Goal: Task Accomplishment & Management: Use online tool/utility

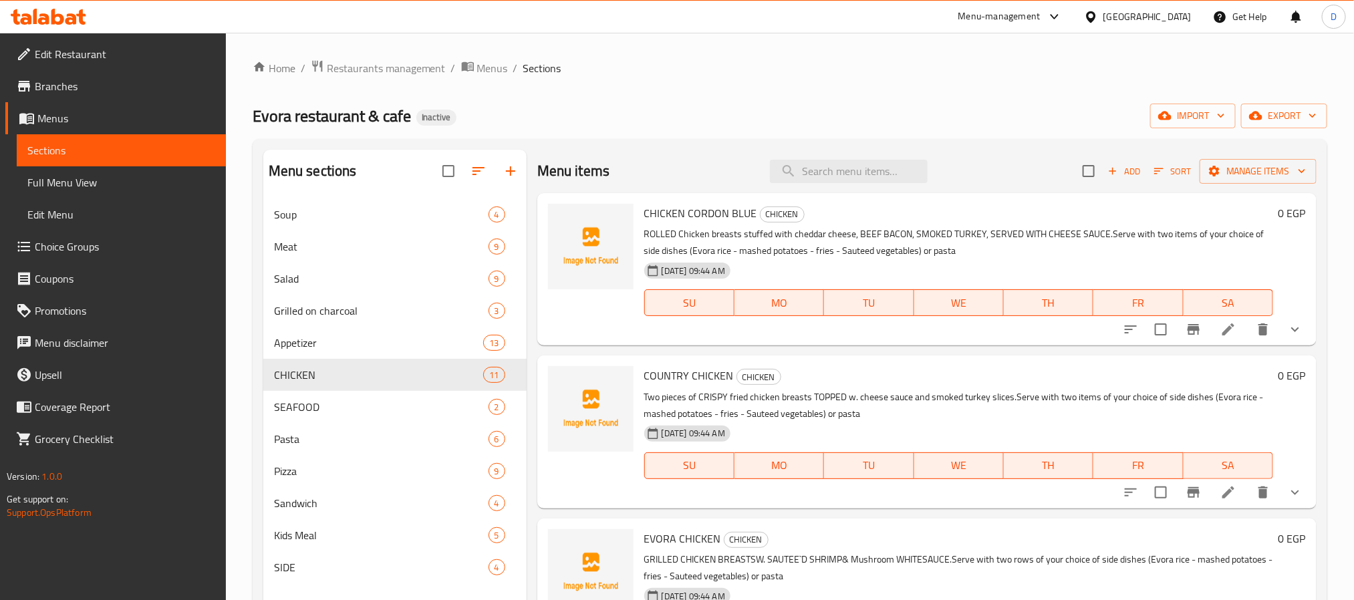
click at [1236, 123] on div "import export" at bounding box center [1239, 116] width 177 height 25
click at [1274, 118] on span "export" at bounding box center [1284, 116] width 65 height 17
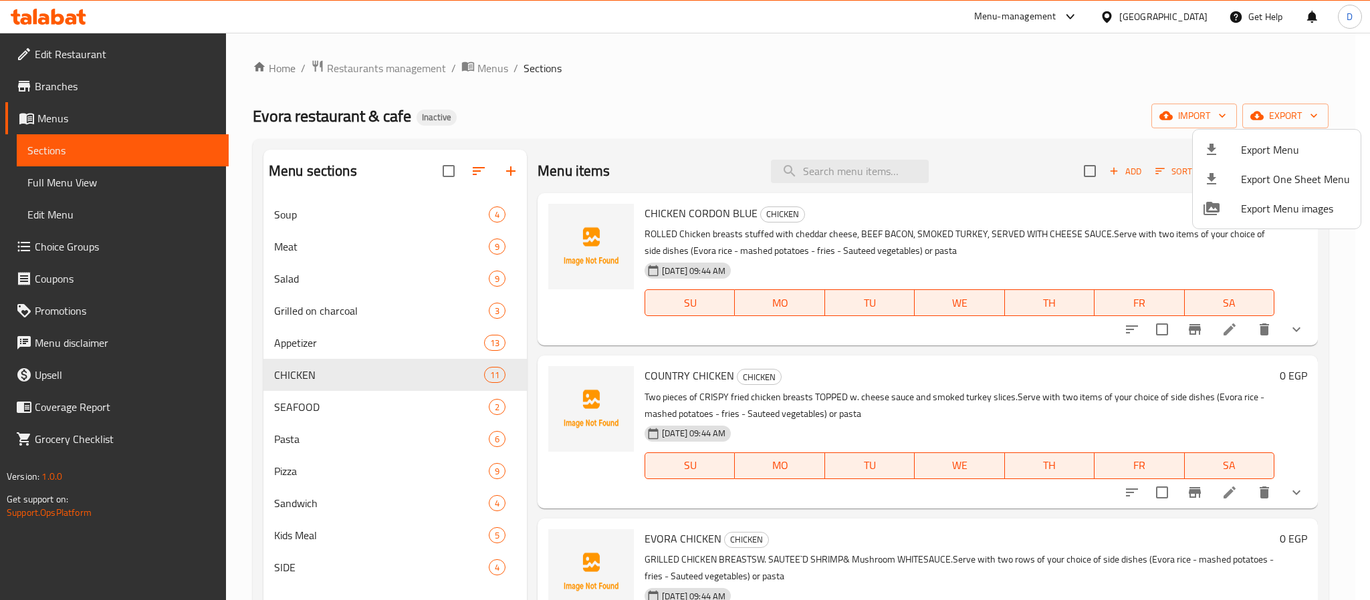
click at [1268, 144] on span "Export Menu" at bounding box center [1295, 150] width 109 height 16
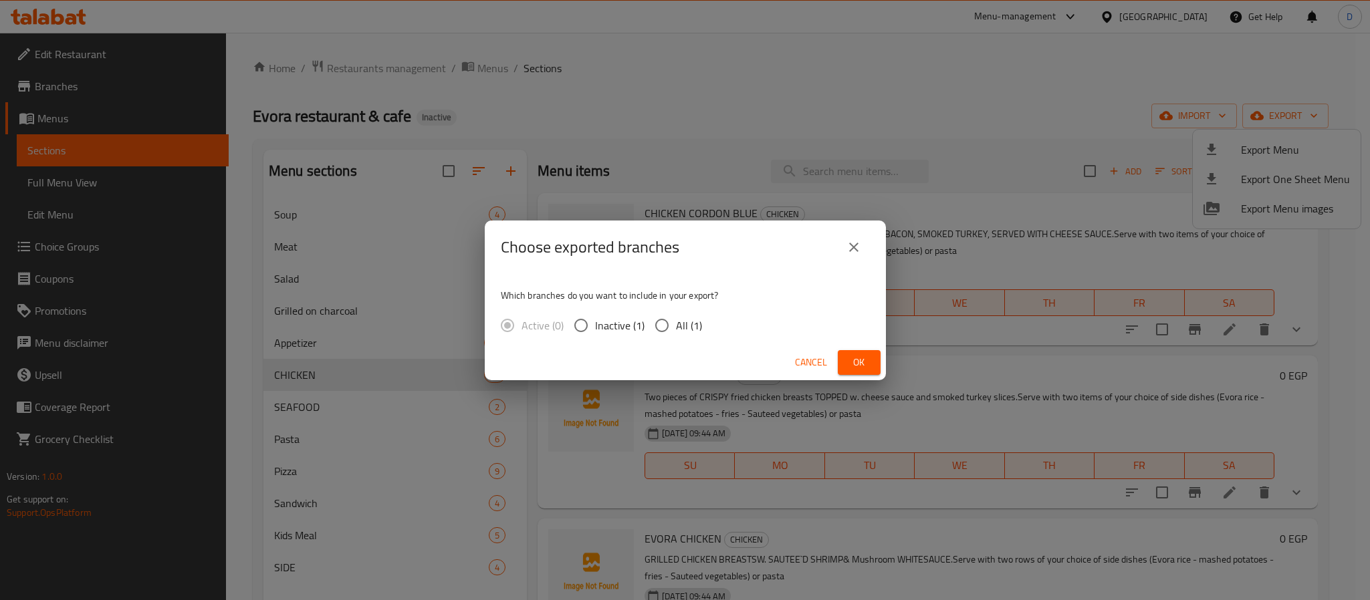
click at [853, 349] on div "Cancel Ok" at bounding box center [685, 362] width 401 height 35
click at [860, 358] on span "Ok" at bounding box center [858, 362] width 21 height 17
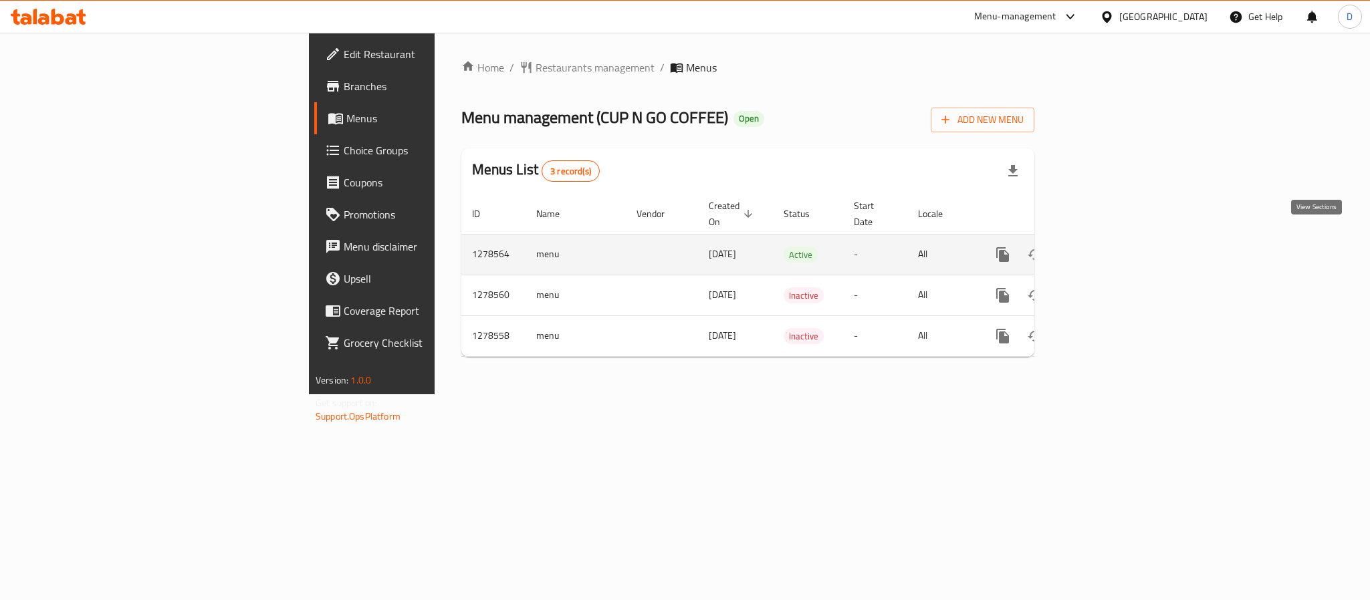
click at [1107, 247] on icon "enhanced table" at bounding box center [1099, 255] width 16 height 16
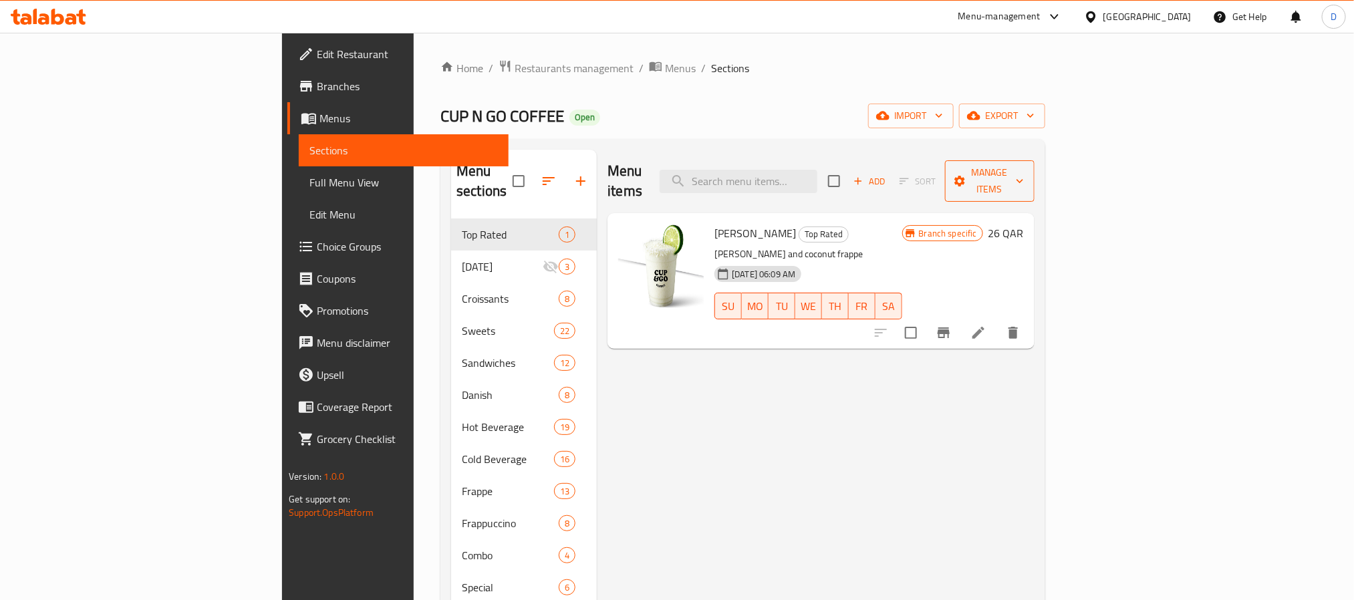
click at [1027, 174] on icon "button" at bounding box center [1019, 180] width 13 height 13
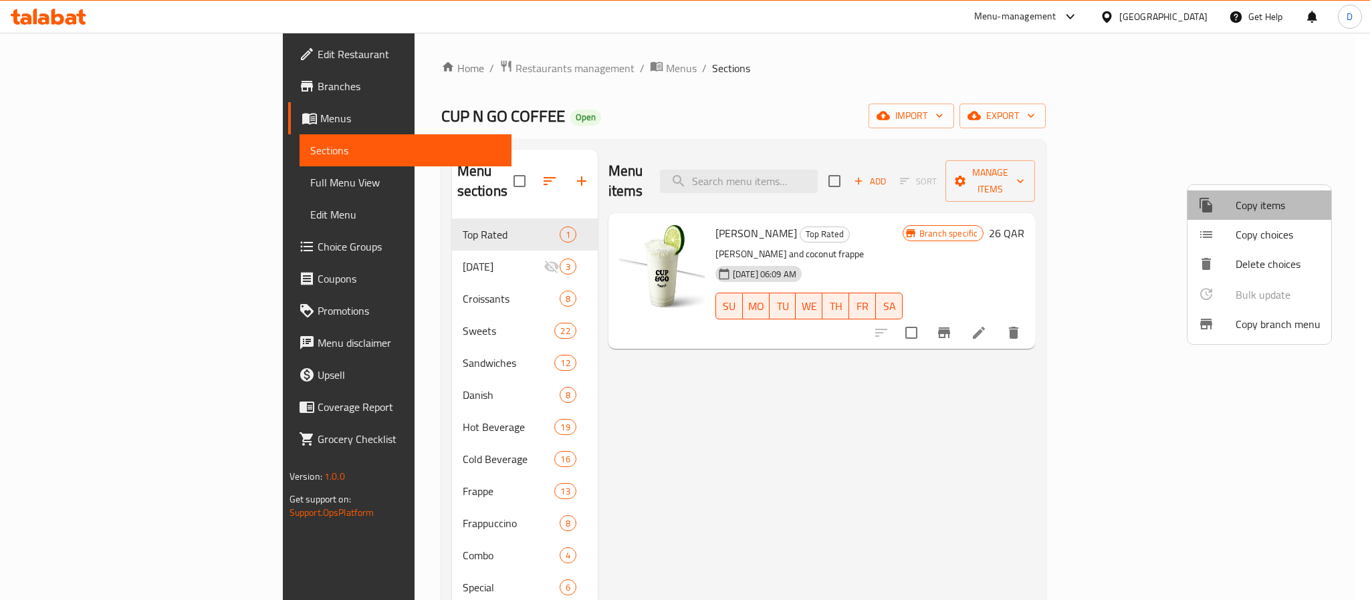
click at [1284, 205] on span "Copy items" at bounding box center [1277, 205] width 85 height 16
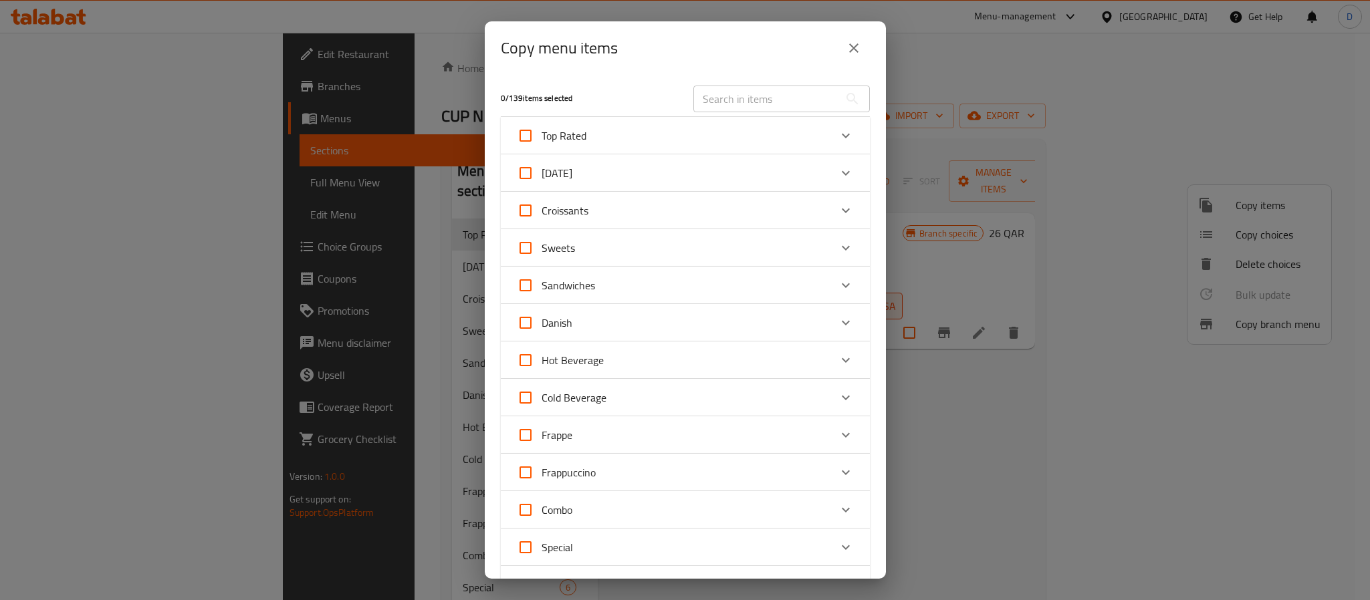
click at [850, 50] on icon "close" at bounding box center [854, 48] width 16 height 16
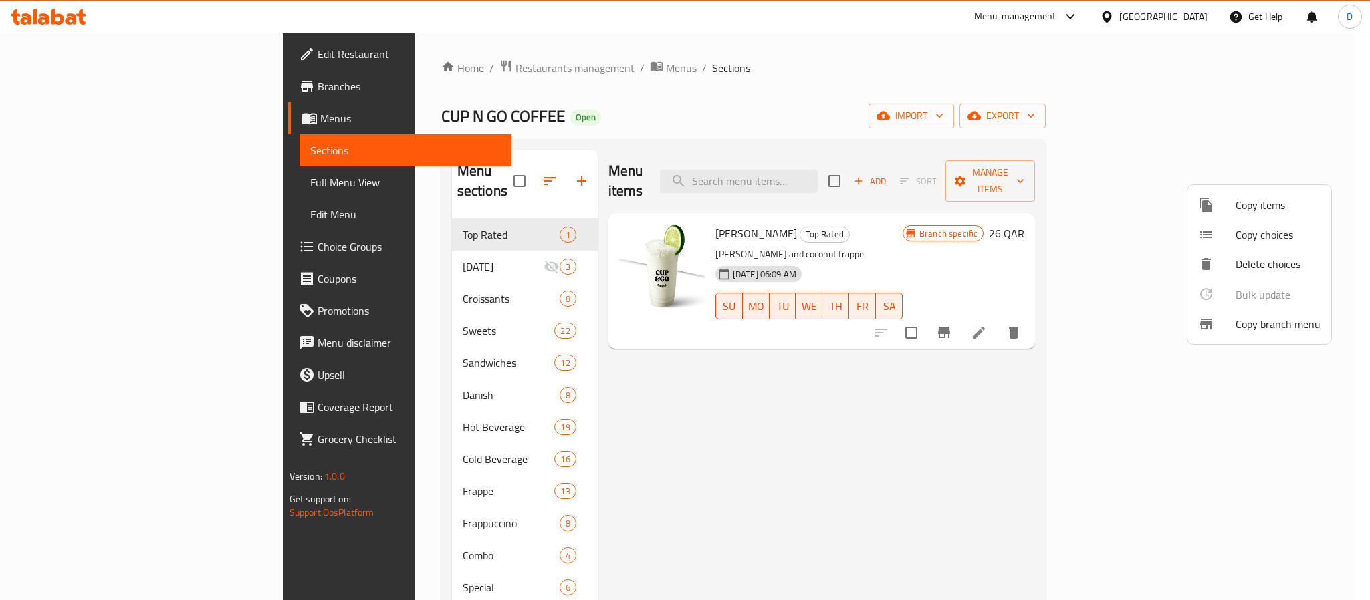
click at [1266, 322] on span "Copy branch menu" at bounding box center [1277, 324] width 85 height 16
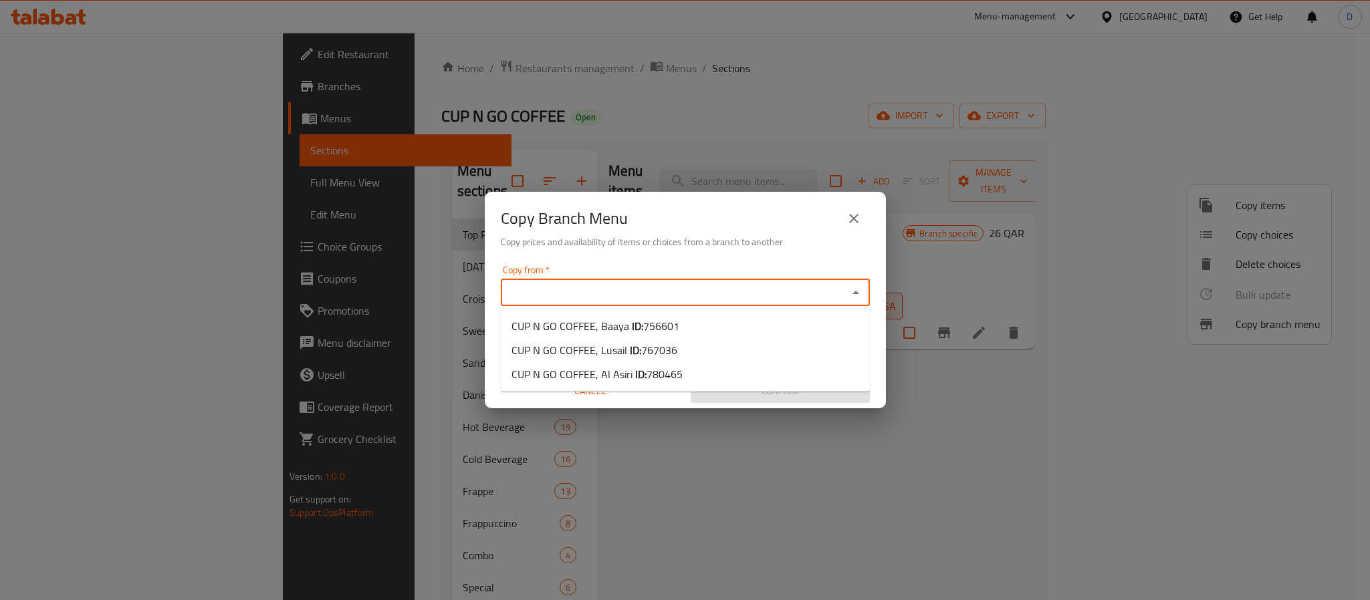
click at [648, 289] on input "Copy from   *" at bounding box center [674, 292] width 339 height 19
click at [652, 349] on span "767036" at bounding box center [659, 350] width 36 height 20
type input "CUP N GO COFFEE, Lusail"
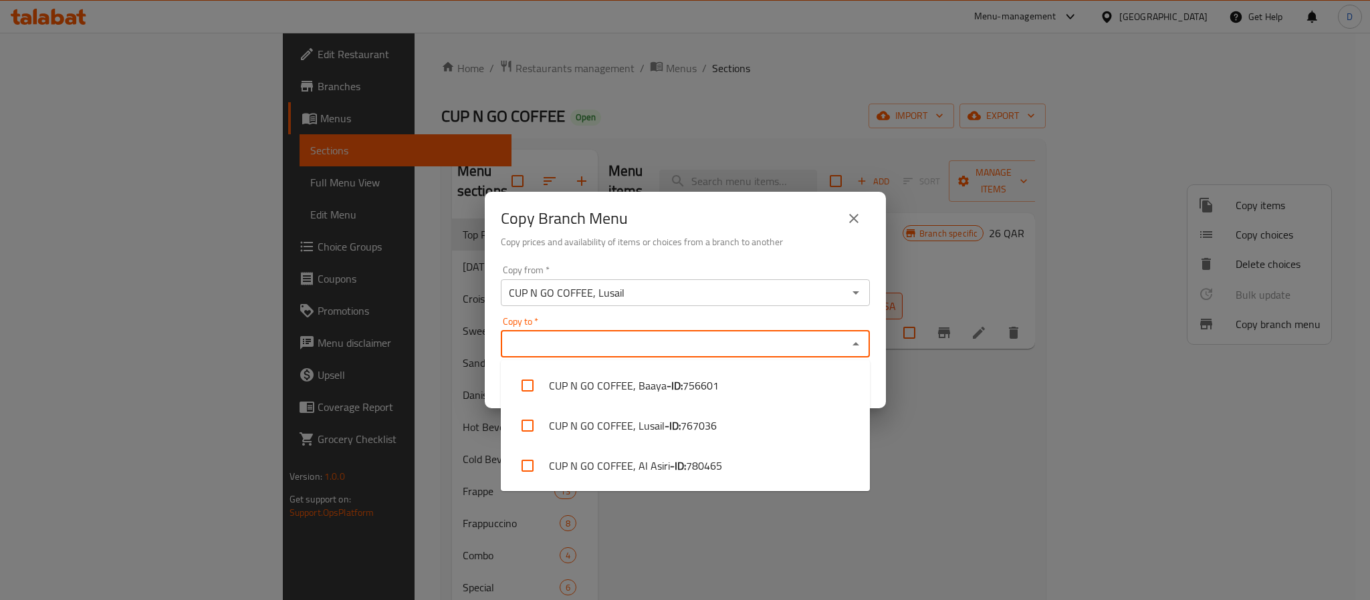
click at [658, 353] on input "Copy to   *" at bounding box center [674, 344] width 339 height 19
click at [699, 473] on span "780465" at bounding box center [704, 466] width 36 height 16
checkbox input "true"
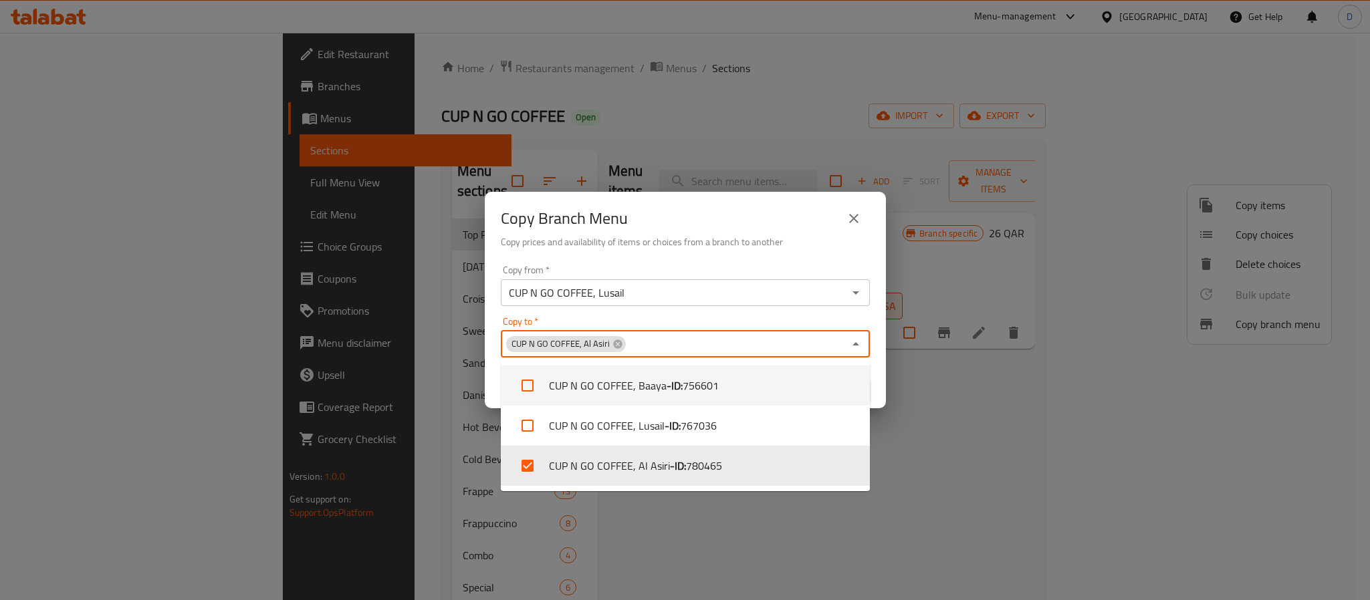
click at [784, 323] on div "Copy to   * CUP N GO COFFEE, Al Asiri Copy to *" at bounding box center [685, 337] width 369 height 41
click at [757, 223] on div "Copy Branch Menu" at bounding box center [685, 219] width 369 height 32
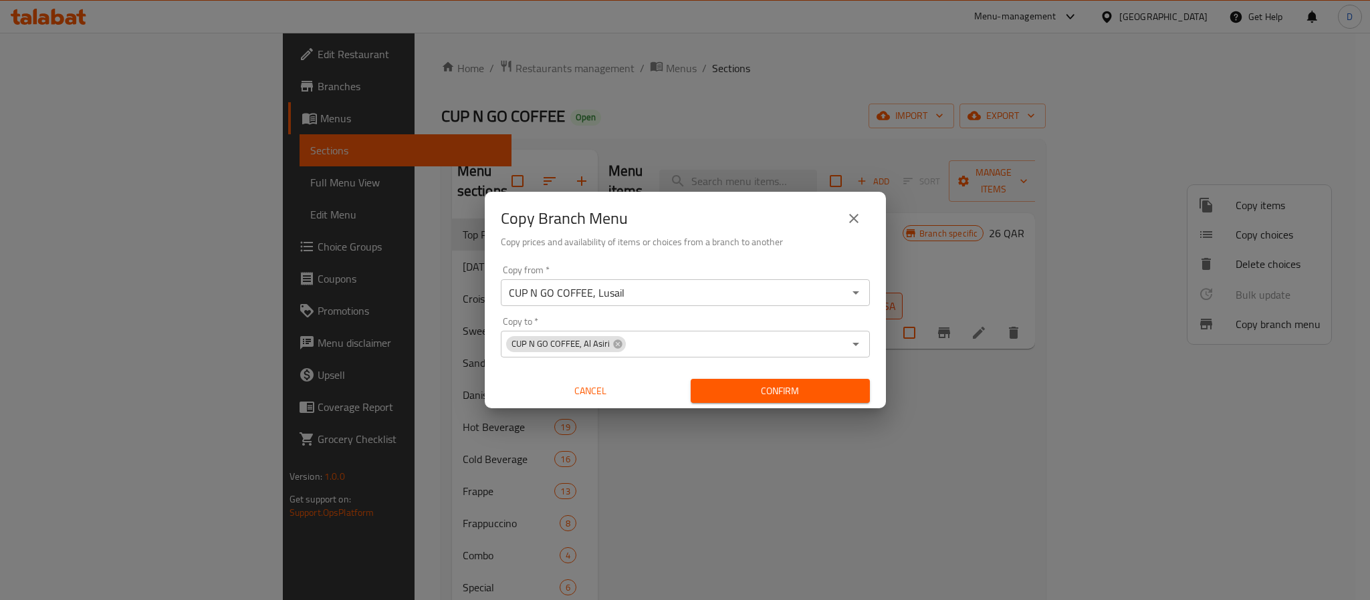
click at [785, 383] on span "Confirm" at bounding box center [780, 391] width 158 height 17
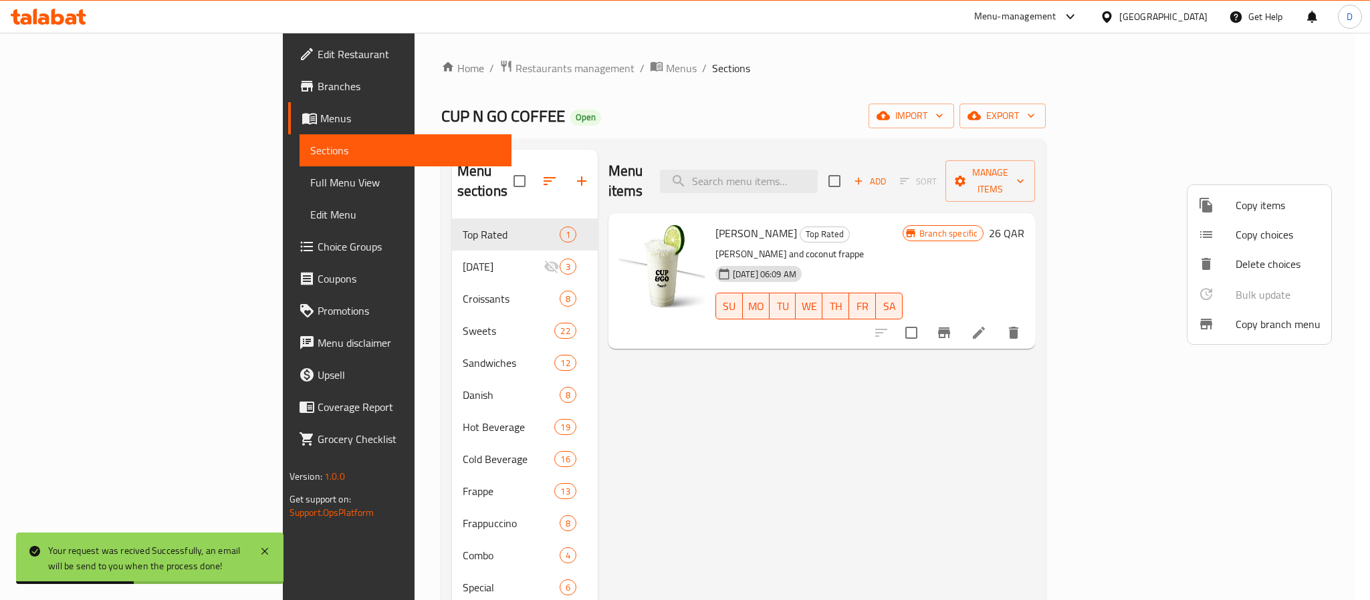
click at [103, 89] on div at bounding box center [685, 300] width 1370 height 600
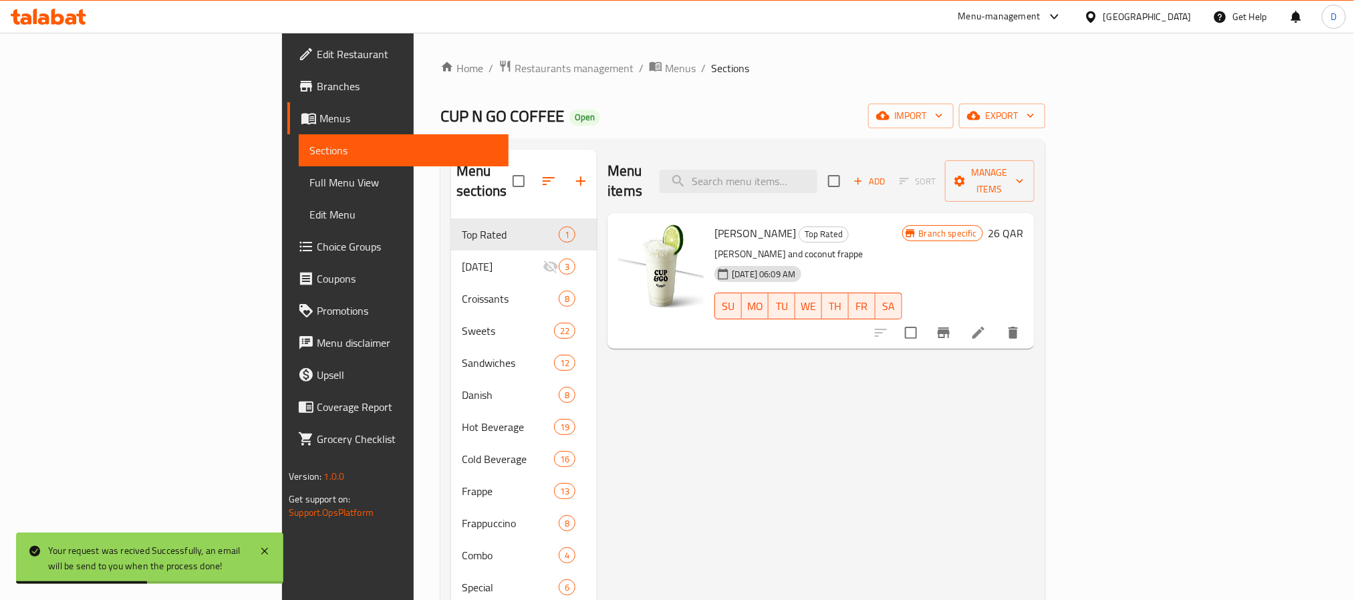
click at [317, 87] on span "Branches" at bounding box center [407, 86] width 181 height 16
